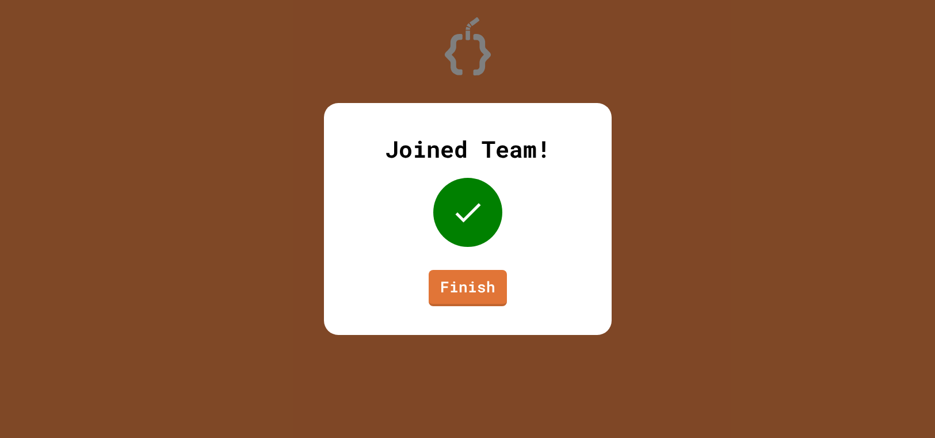
click at [483, 308] on div "Joined Team! Finish" at bounding box center [468, 219] width 288 height 232
click at [471, 296] on link "Finish" at bounding box center [466, 286] width 71 height 38
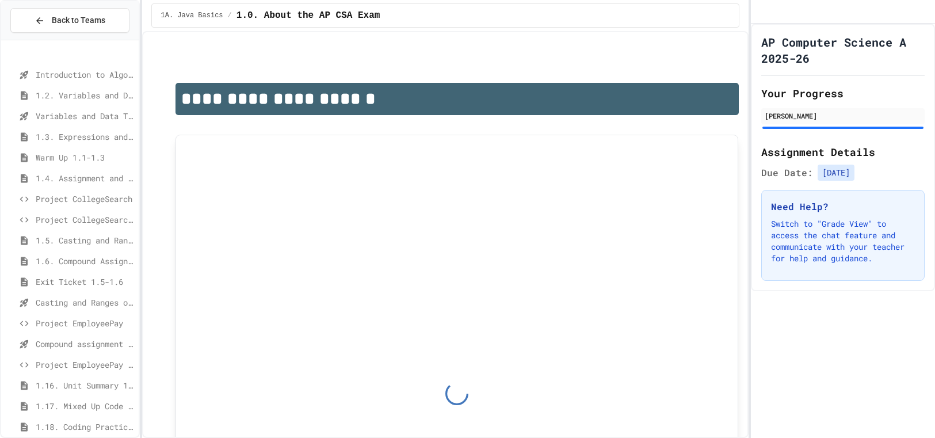
scroll to position [86, 0]
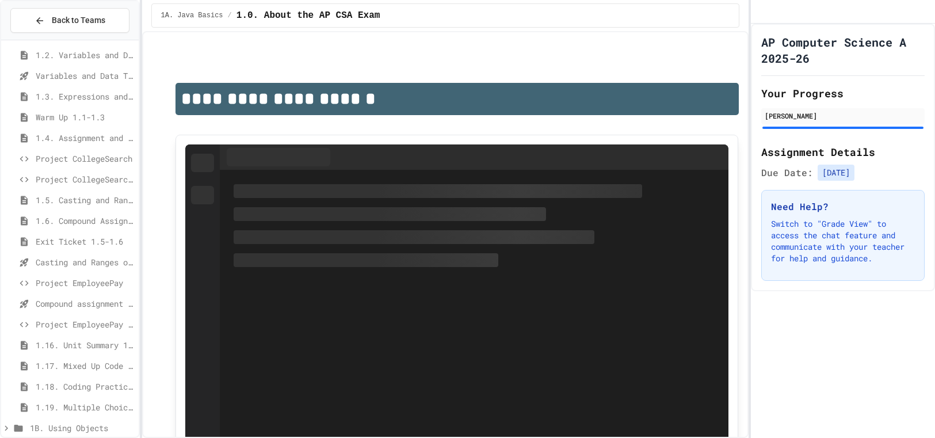
click at [77, 256] on span "Casting and Ranges of variables - Quiz" at bounding box center [85, 262] width 98 height 12
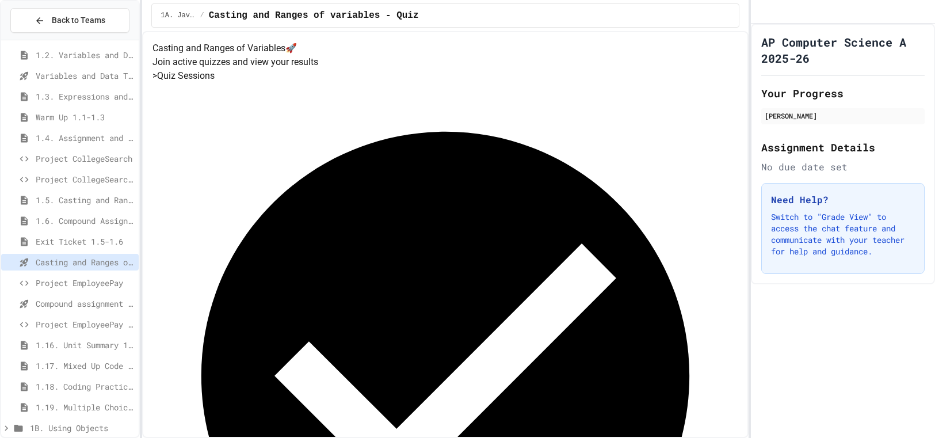
click at [94, 280] on span "Project EmployeePay" at bounding box center [85, 283] width 98 height 12
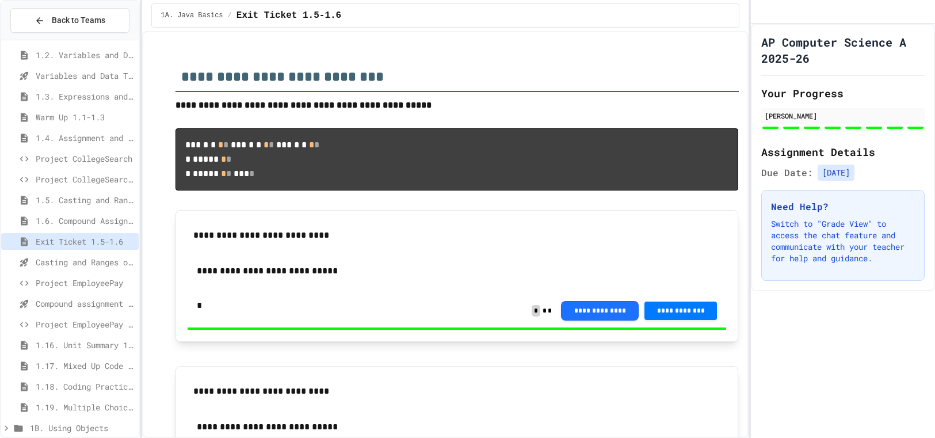
type input "****"
type input "*"
type input "****"
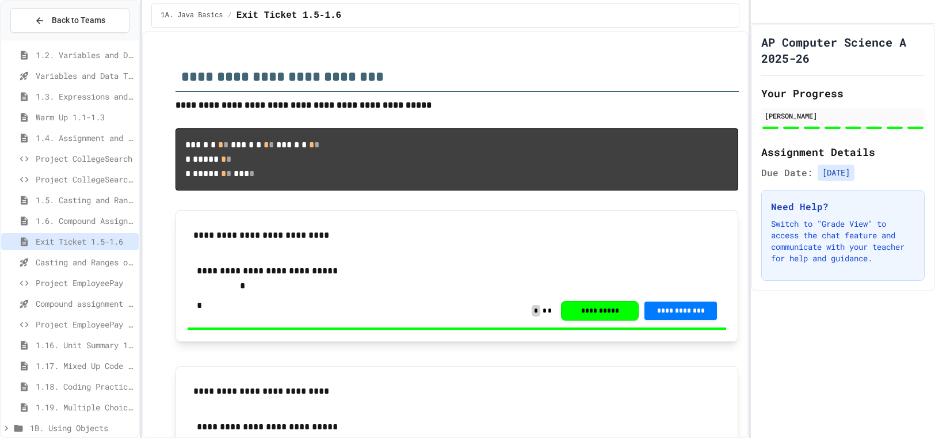
type input "*"
type input "***"
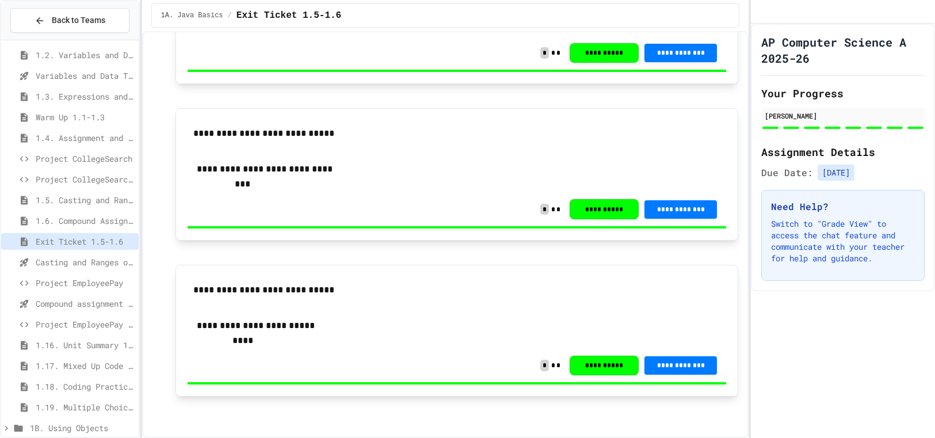
scroll to position [97, 0]
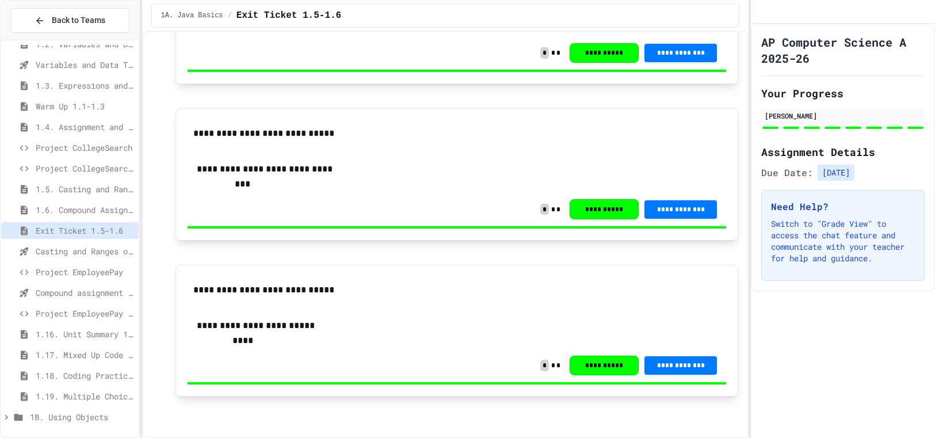
click at [63, 308] on span "Project EmployeePay (File Input)" at bounding box center [85, 313] width 98 height 12
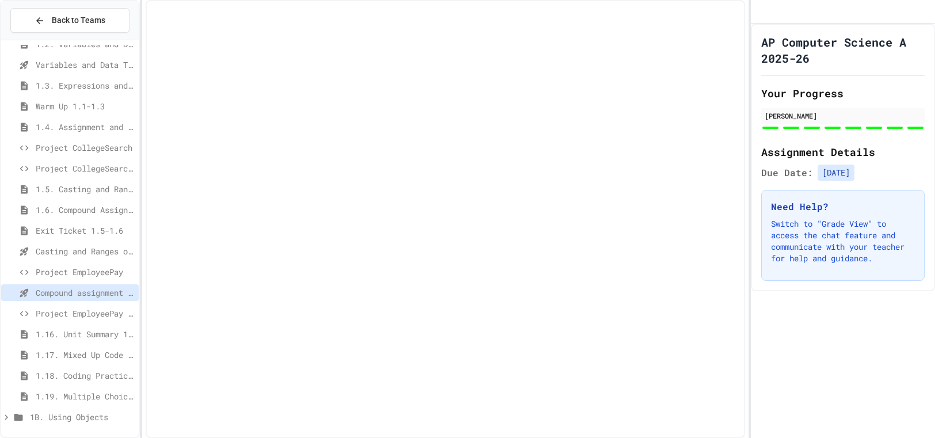
scroll to position [88, 0]
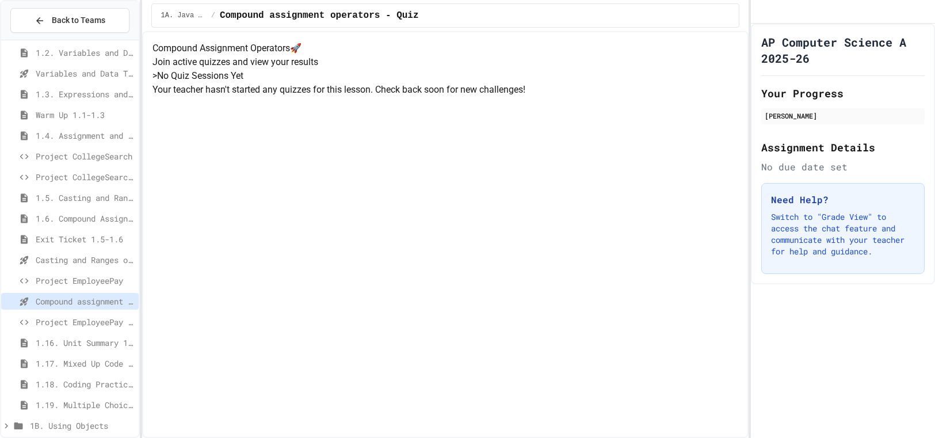
click at [90, 319] on span "Project EmployeePay (File Input)" at bounding box center [85, 322] width 98 height 12
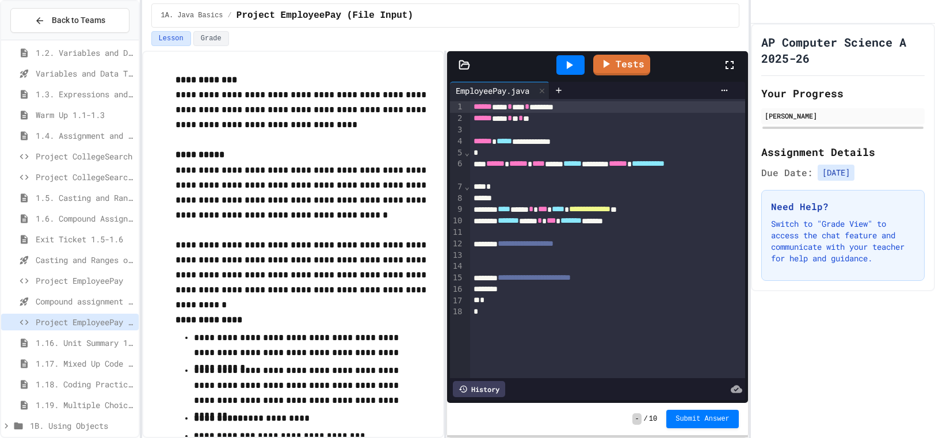
scroll to position [212, 0]
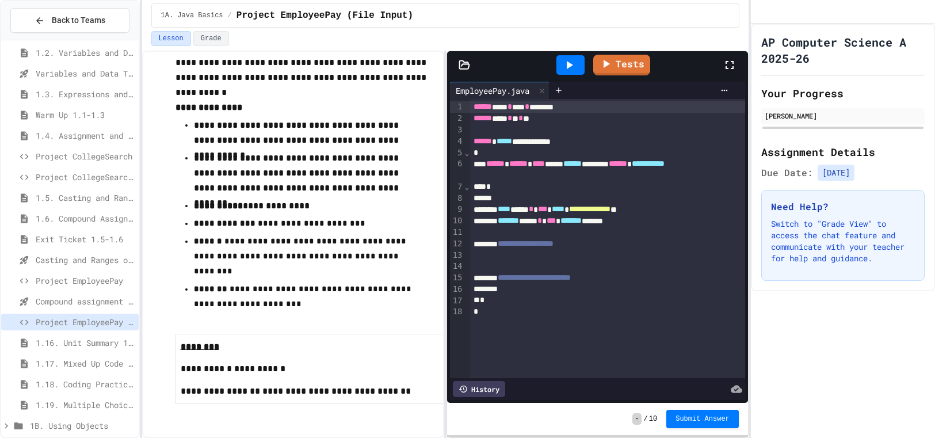
click at [628, 232] on div at bounding box center [607, 233] width 275 height 12
click at [563, 95] on icon at bounding box center [558, 90] width 9 height 9
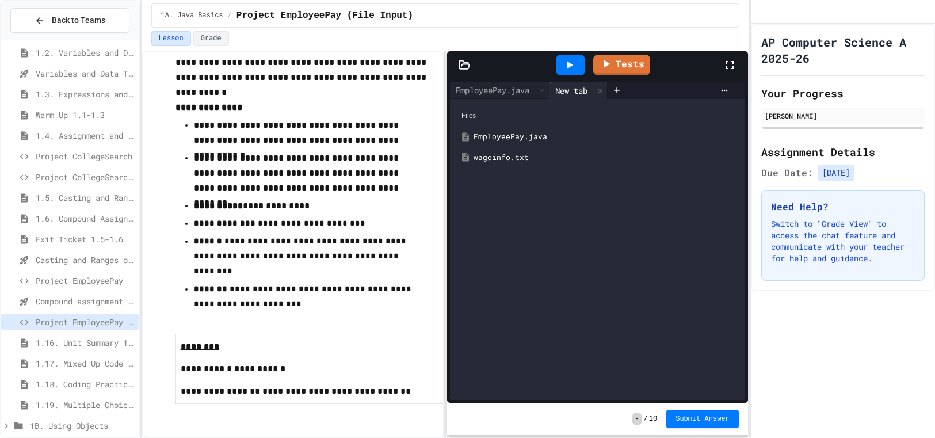
click at [498, 165] on div "wageinfo.txt" at bounding box center [598, 157] width 284 height 21
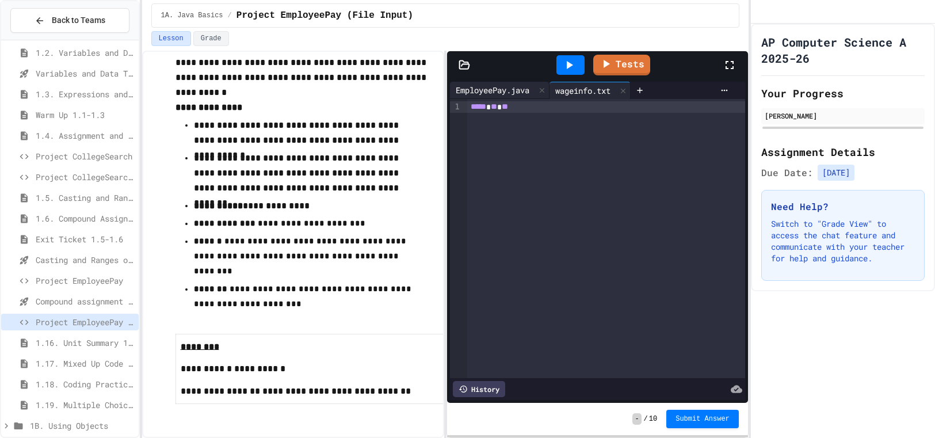
click at [507, 87] on div "EmployeePay.java" at bounding box center [492, 90] width 85 height 12
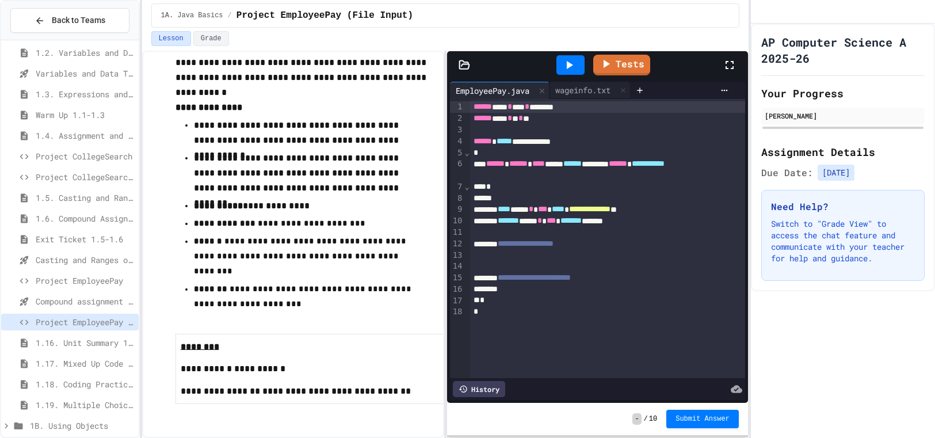
click at [553, 241] on span "**********" at bounding box center [526, 243] width 56 height 8
click at [609, 232] on div at bounding box center [607, 233] width 275 height 12
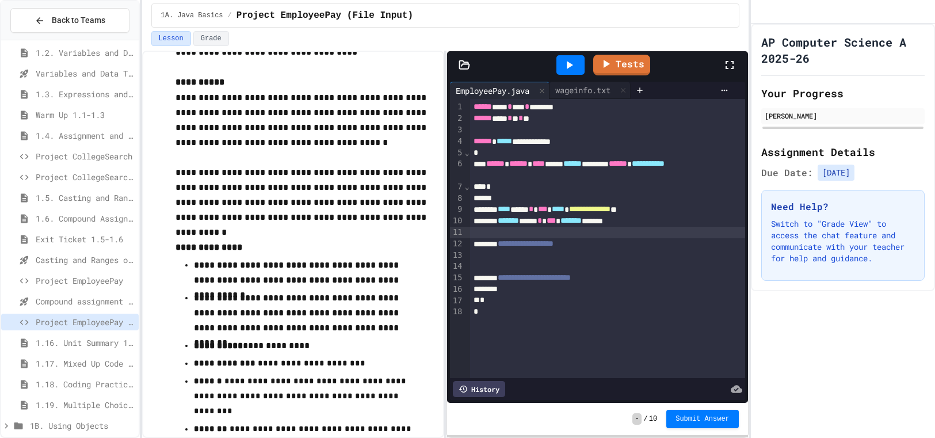
scroll to position [209, 0]
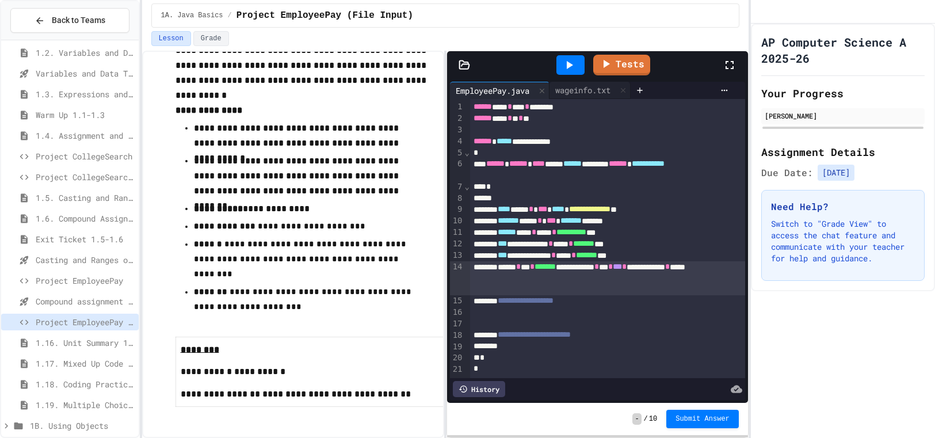
click at [571, 64] on icon at bounding box center [570, 65] width 6 height 8
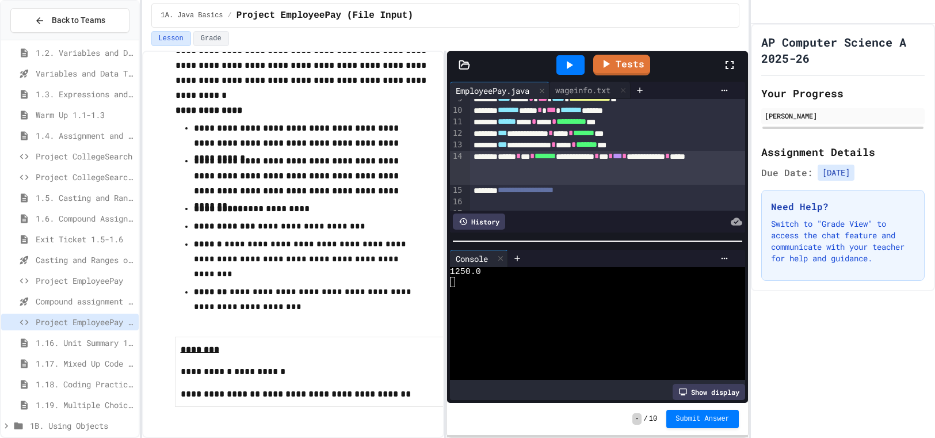
scroll to position [112, 0]
